Goal: Task Accomplishment & Management: Manage account settings

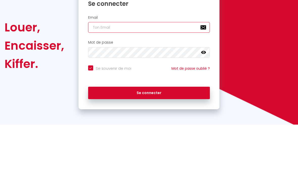
type input "[EMAIL_ADDRESS][DOMAIN_NAME]"
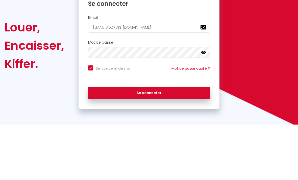
click at [149, 142] on button "Se connecter" at bounding box center [149, 148] width 122 height 13
checkbox input "true"
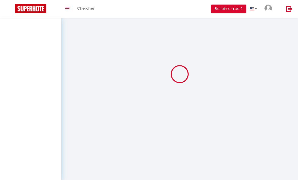
scroll to position [17, 0]
select select
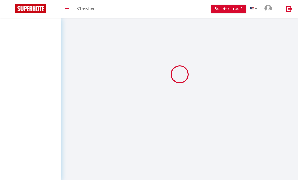
select select
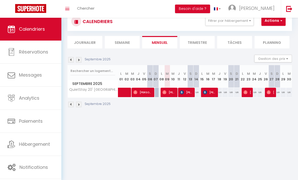
scroll to position [0, 0]
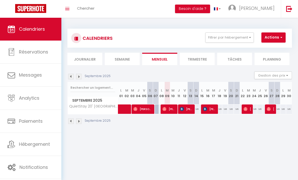
click at [169, 110] on span "[PERSON_NAME]" at bounding box center [170, 109] width 14 height 10
select select "OK"
select select "1"
select select "0"
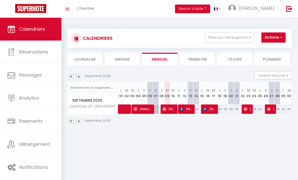
select select "1"
select select
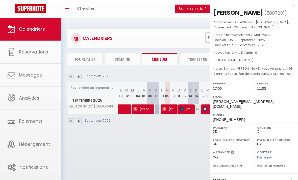
select select "35814"
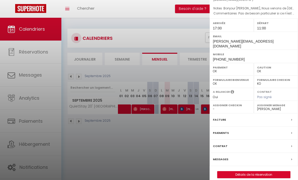
scroll to position [60, 0]
click at [260, 171] on link "Détails de la réservation" at bounding box center [254, 174] width 73 height 7
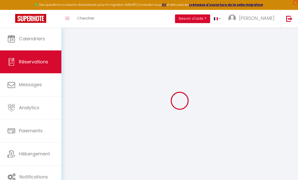
select select
checkbox input "false"
select select
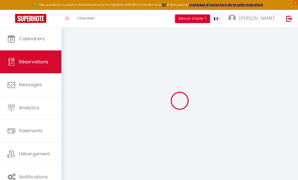
select select
checkbox input "false"
type textarea "Bonjour [PERSON_NAME], Nous venons de [GEOGRAPHIC_DATA] et je pense que nous ar…"
type \?1 "Pas de besoin particulier si ce n'est l'accès au parking privé pour notre voitu…"
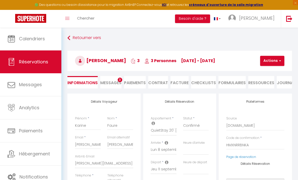
select select
type input "70"
type input "32.17"
select select
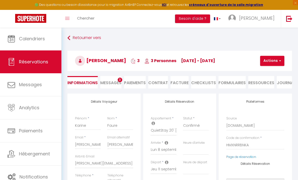
checkbox input "false"
select select
checkbox input "false"
select select "17:00"
select select "11:00"
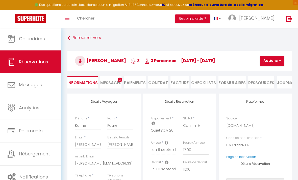
click at [114, 81] on span "Messages" at bounding box center [110, 83] width 21 height 6
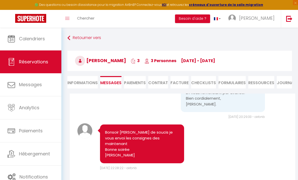
scroll to position [1587, 0]
click at [84, 81] on li "Informations" at bounding box center [83, 82] width 30 height 12
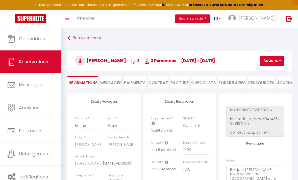
click at [282, 61] on button "Actions" at bounding box center [273, 61] width 24 height 10
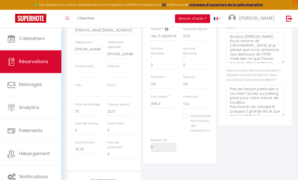
select select
checkbox input "false"
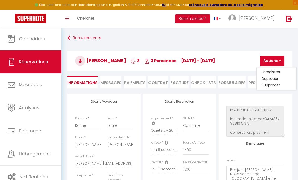
click at [114, 81] on span "Messages" at bounding box center [110, 83] width 21 height 6
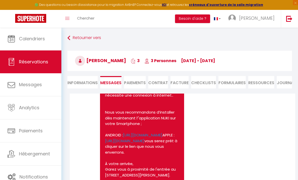
scroll to position [716, 0]
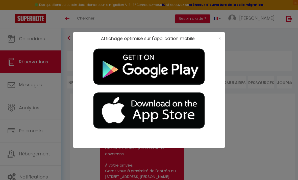
click at [221, 38] on span "×" at bounding box center [220, 38] width 3 height 6
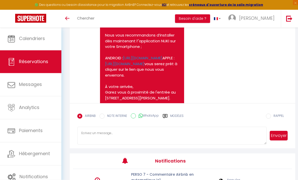
scroll to position [78, 0]
click at [28, 174] on span "Notifications" at bounding box center [33, 176] width 29 height 6
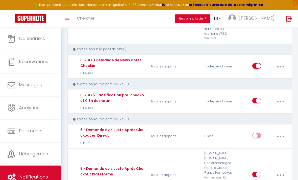
scroll to position [272, 0]
click at [98, 92] on div "PERSO 5 - Notification pre-checkout à 8h du matin" at bounding box center [111, 97] width 65 height 11
click at [101, 92] on div "PERSO 5 - Notification pre-checkout à 8h du matin" at bounding box center [111, 97] width 65 height 11
click at [280, 96] on button "button" at bounding box center [280, 101] width 13 height 10
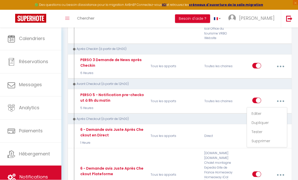
scroll to position [272, 0]
click at [259, 109] on link "Editer" at bounding box center [267, 113] width 37 height 9
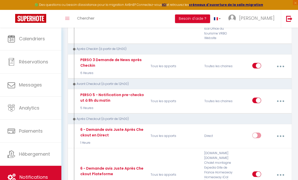
type input "PERSO 5 - Notification pre-checkout à 8h du matin"
select select "4"
select select "5 Heures"
select select "if_booking_is_paid"
checkbox input "true"
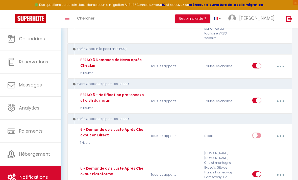
checkbox input "false"
radio input "true"
type input "Procédure pour votre départ - [RENTAL:NAME] - [GUEST:FIRST_NAME] [GUEST:NAME]"
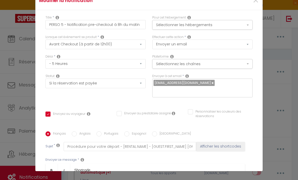
scroll to position [0, 0]
click at [259, 2] on span "×" at bounding box center [256, 0] width 6 height 15
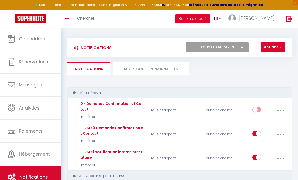
click at [160, 69] on li "SHORTCODES PERSONNALISÉS" at bounding box center [151, 68] width 76 height 12
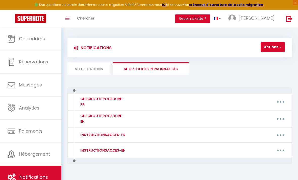
click at [282, 99] on button "button" at bounding box center [280, 102] width 13 height 10
click at [258, 113] on link "Editer" at bounding box center [267, 114] width 37 height 9
type input "CHECKOUTPROCEDURE-FR"
type textarea "Pour vous aider, voici la procédure pour votre départ :"
type textarea "1 - Faire la vaisselle, jeter les poubelles et remettre des sacs. 2 - défaire l…"
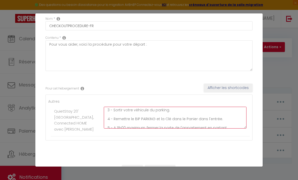
scroll to position [21, 0]
